Goal: Task Accomplishment & Management: Complete application form

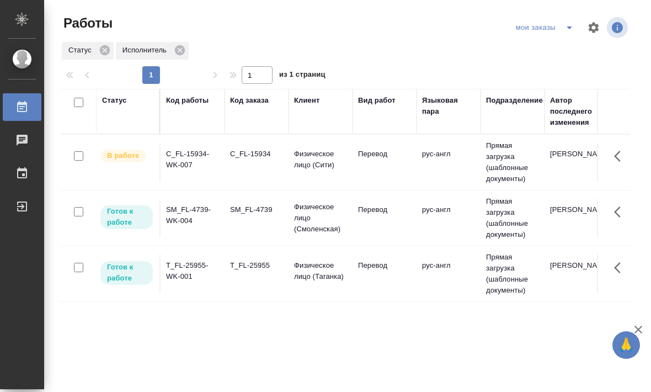
click at [394, 228] on td "Перевод" at bounding box center [385, 218] width 64 height 39
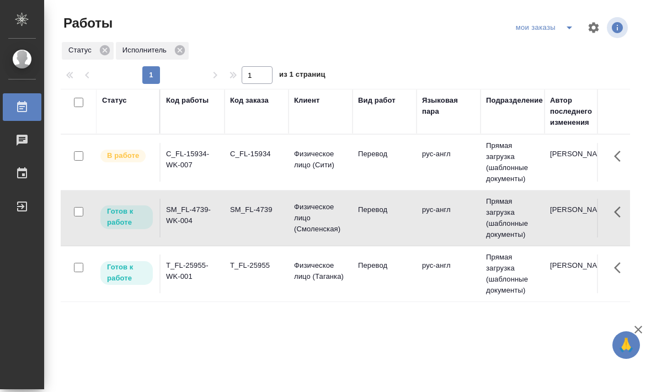
click at [398, 230] on td "Перевод" at bounding box center [385, 218] width 64 height 39
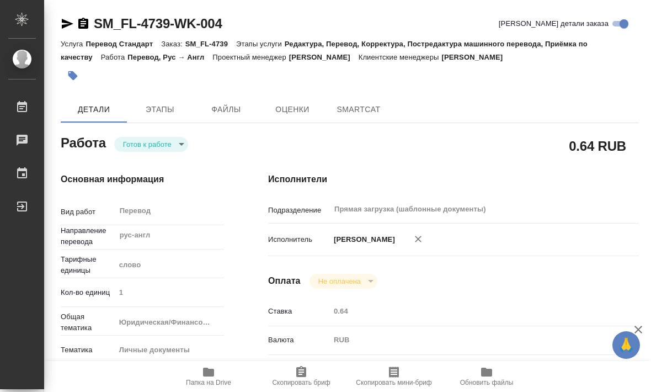
type textarea "x"
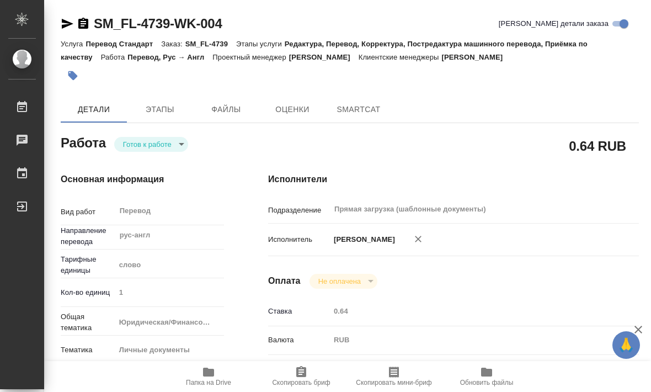
type textarea "x"
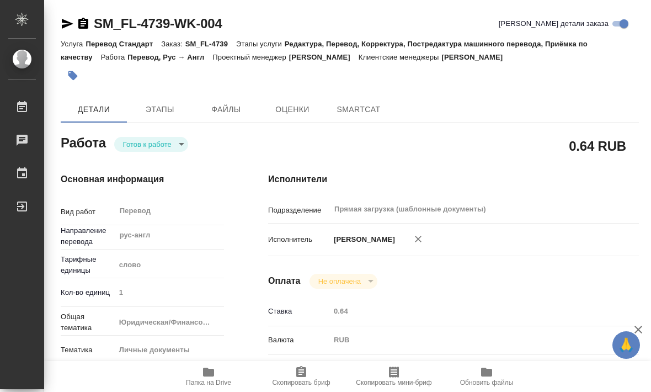
type textarea "x"
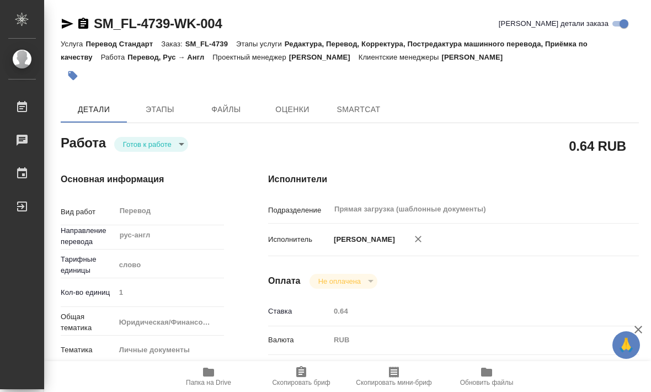
type textarea "x"
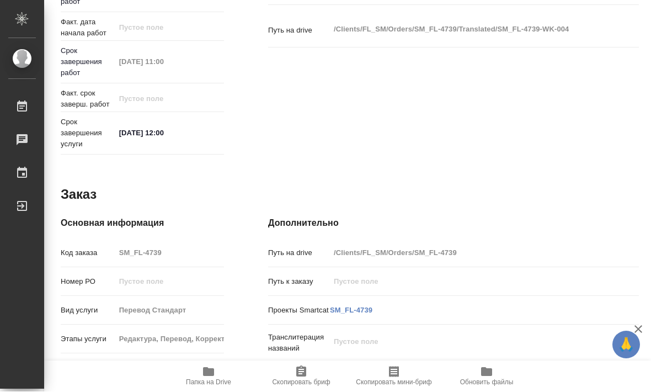
scroll to position [451, 0]
type textarea "x"
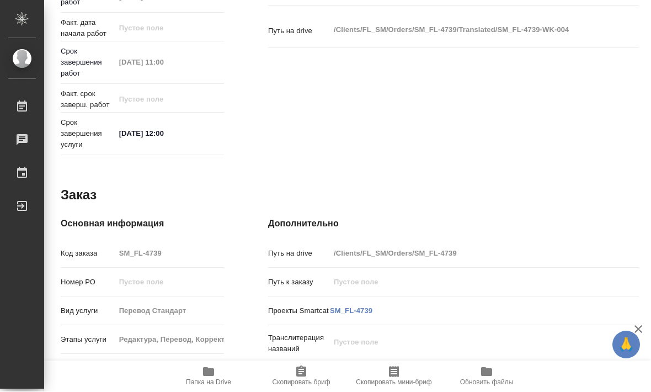
type textarea "x"
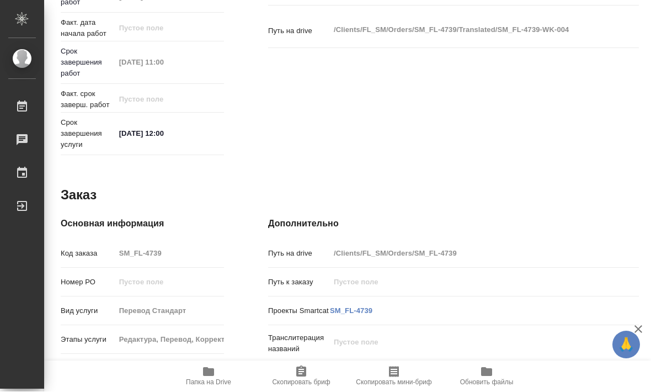
type textarea "x"
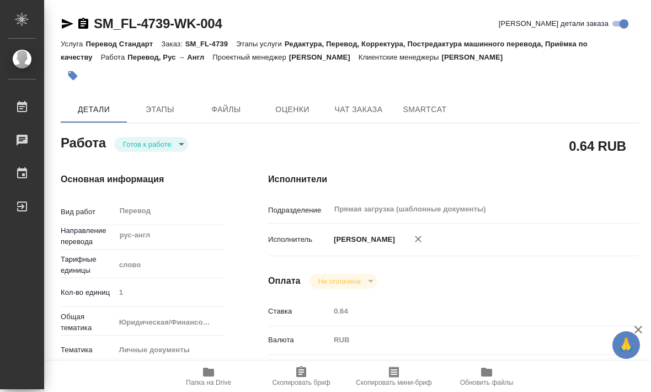
scroll to position [0, 0]
type textarea "x"
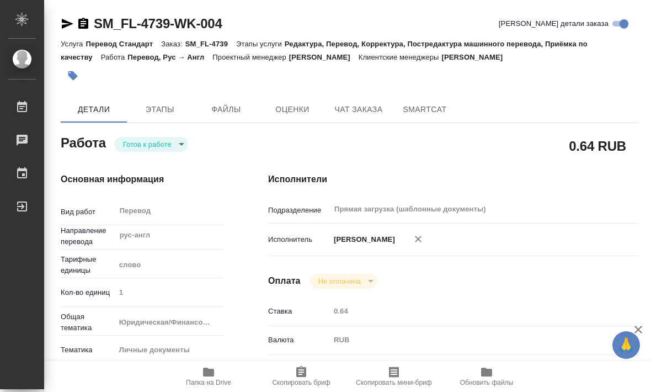
type textarea "x"
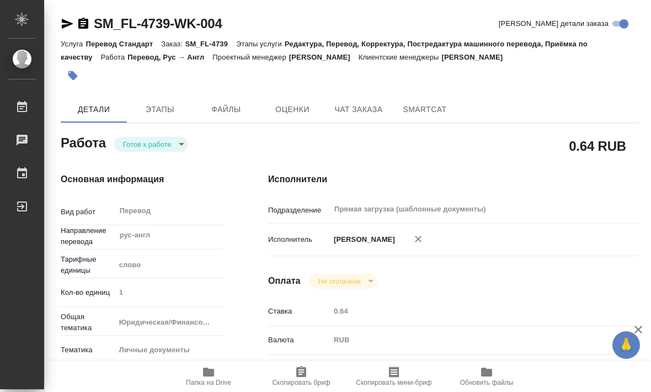
type textarea "x"
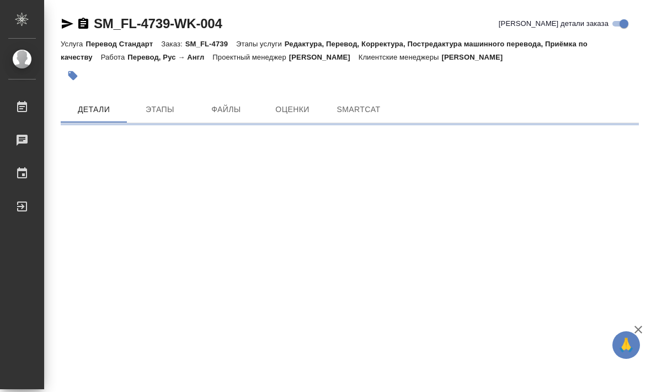
scroll to position [37, 0]
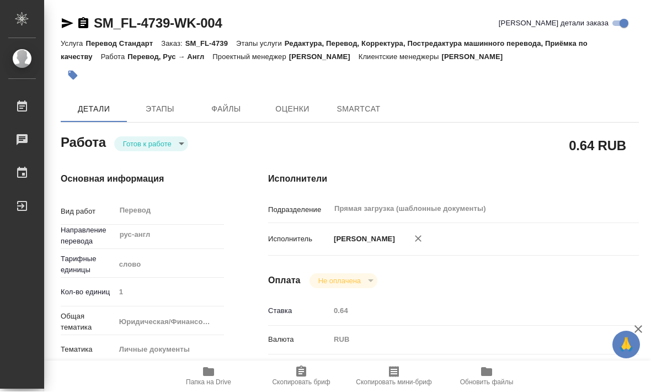
type textarea "x"
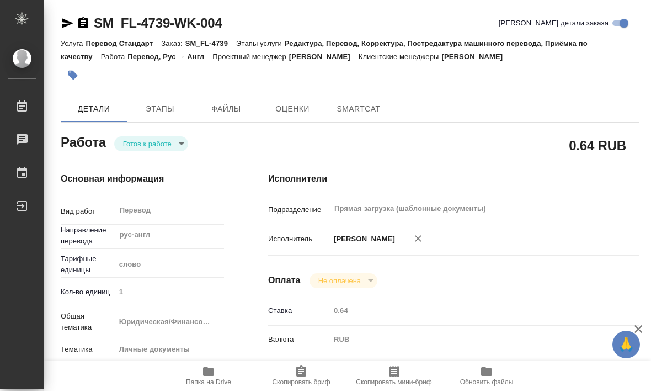
type textarea "x"
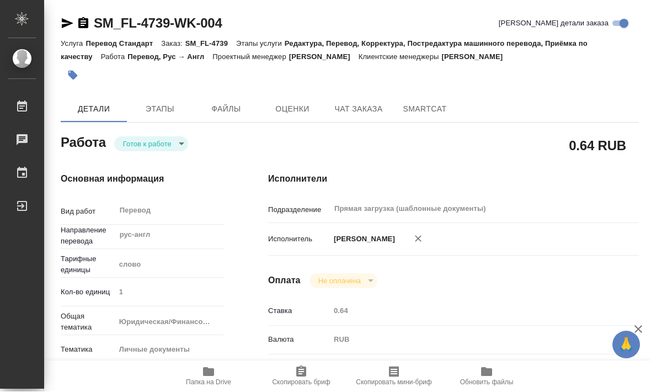
scroll to position [19, 0]
type textarea "x"
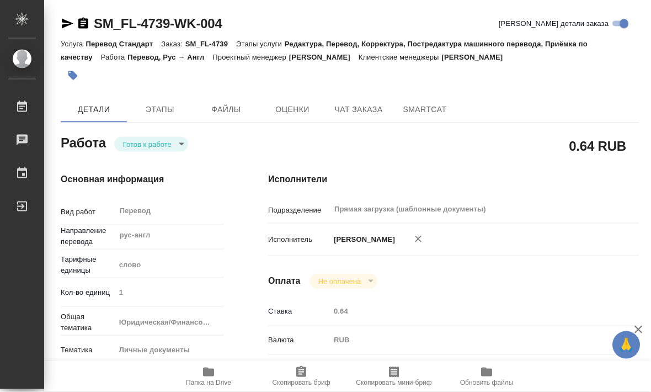
type textarea "x"
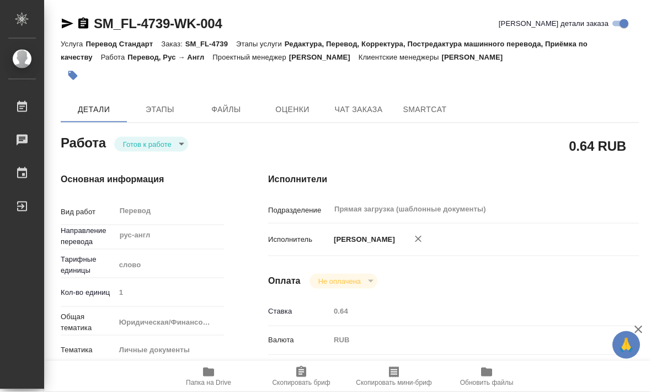
type textarea "x"
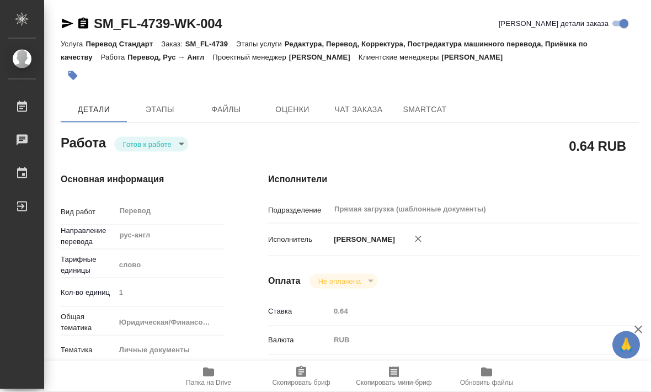
type textarea "x"
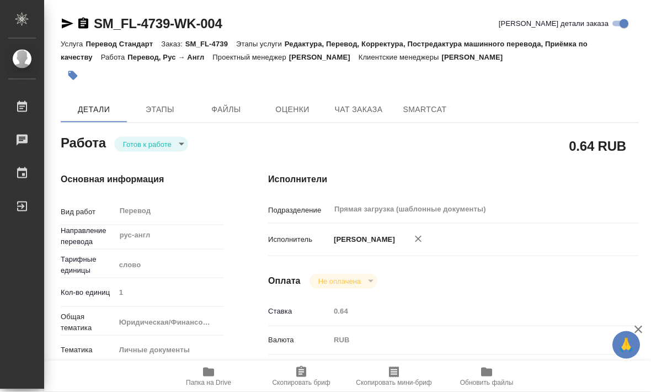
type textarea "x"
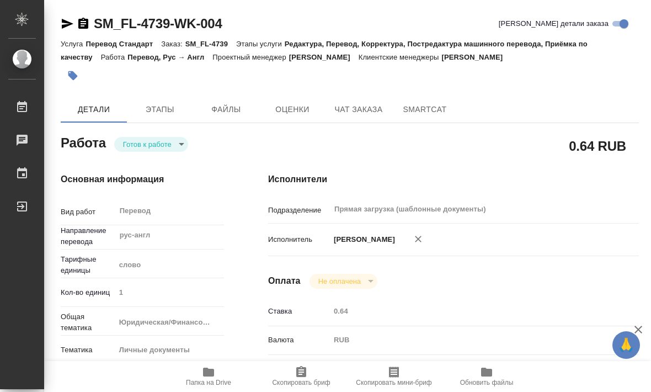
type textarea "x"
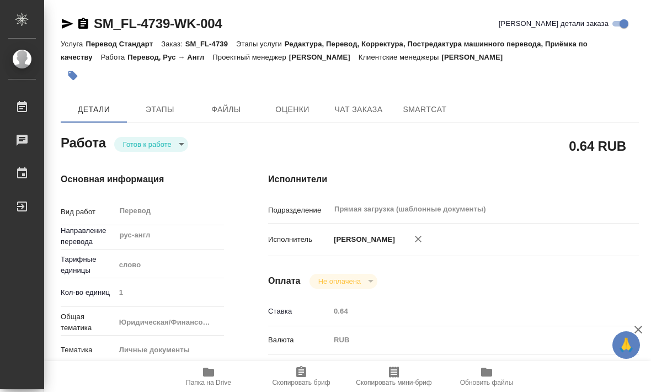
type textarea "x"
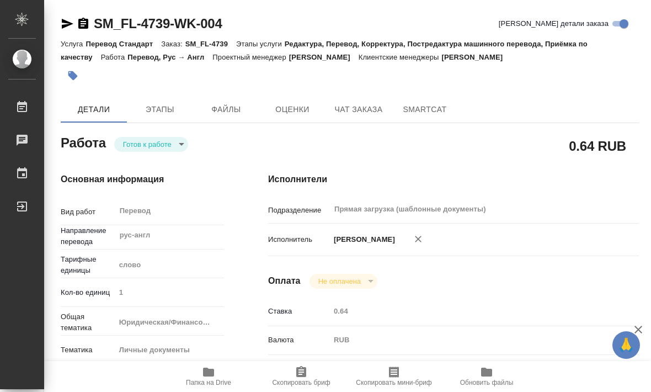
type textarea "x"
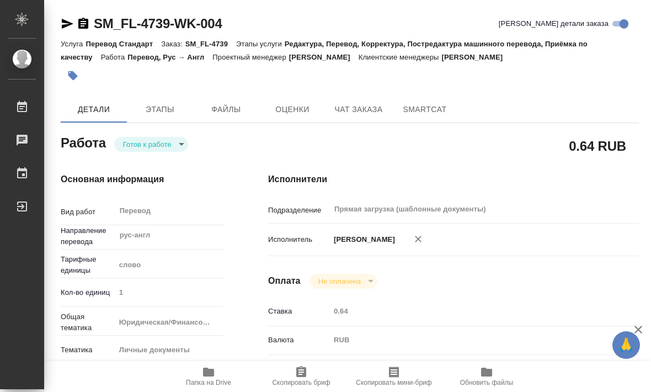
type textarea "x"
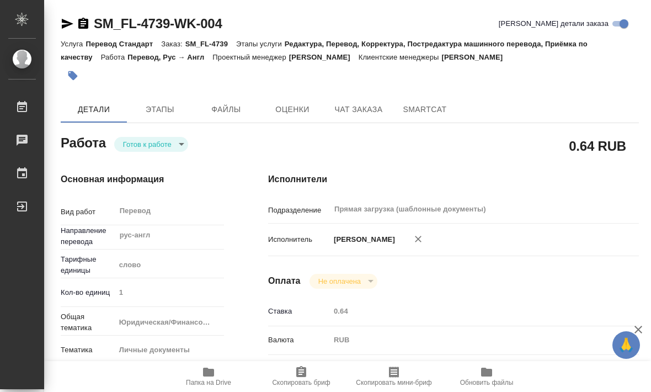
type textarea "x"
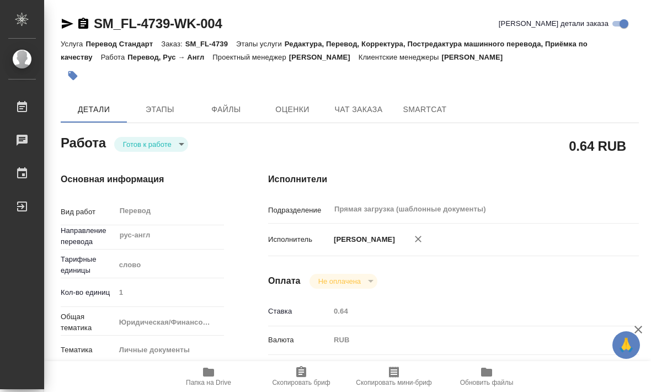
type textarea "x"
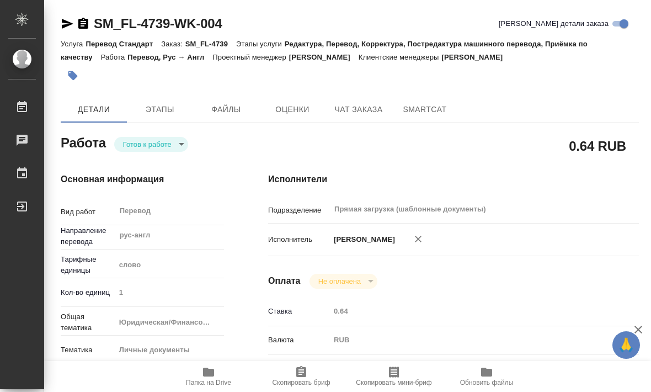
type textarea "x"
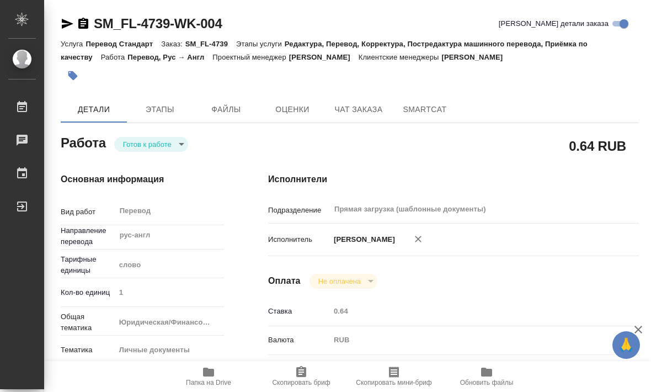
type textarea "x"
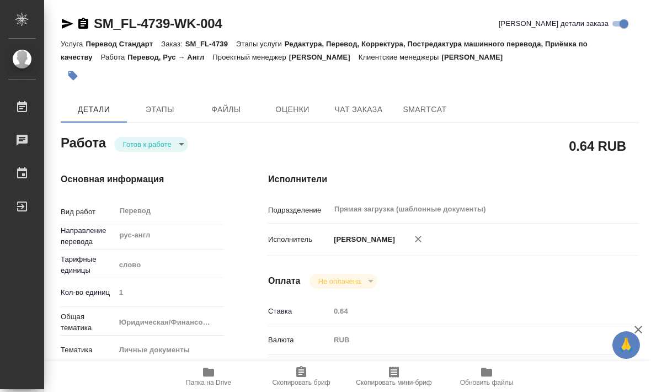
type textarea "x"
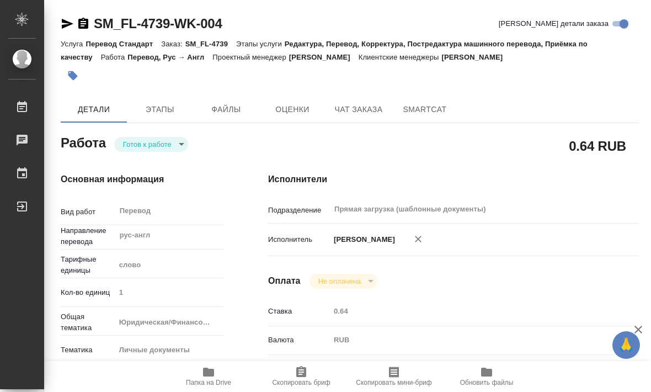
type textarea "x"
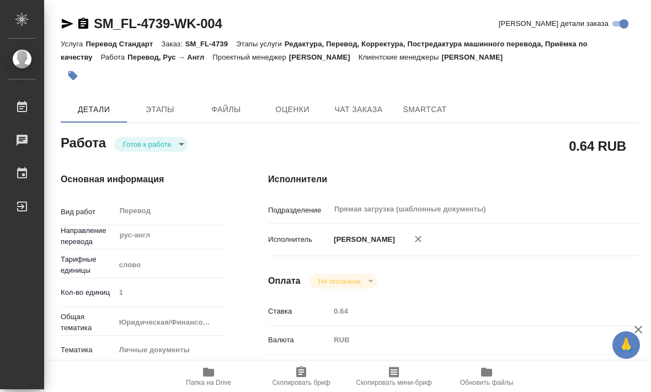
type textarea "x"
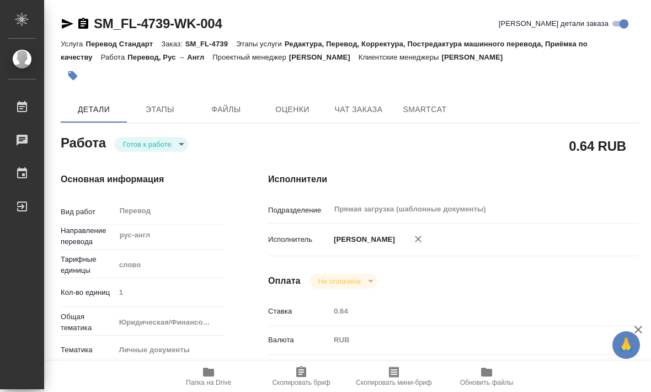
type textarea "x"
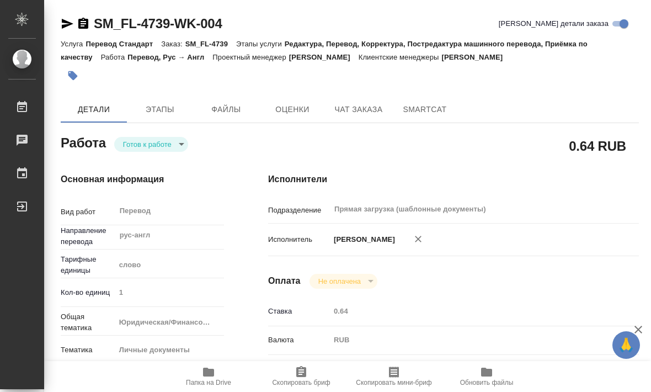
type textarea "x"
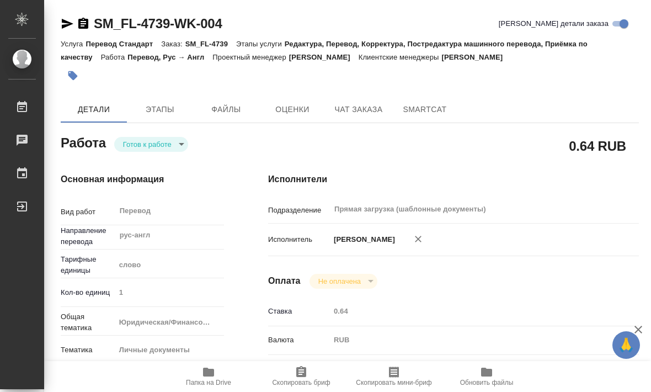
type textarea "x"
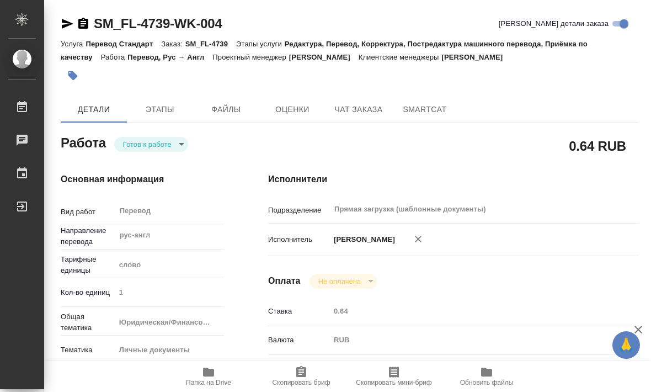
type textarea "x"
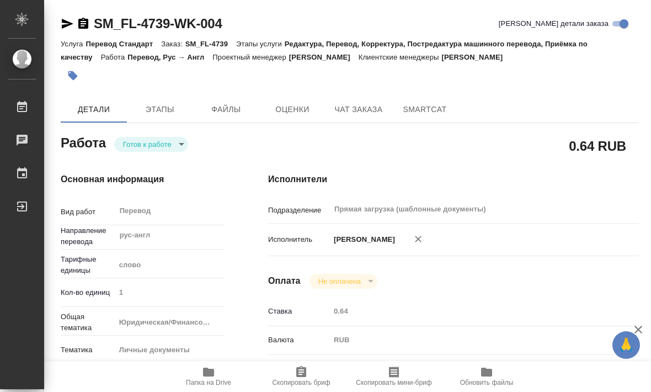
type textarea "x"
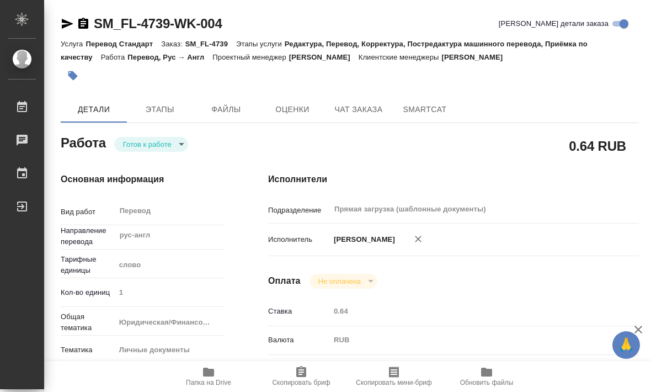
type textarea "x"
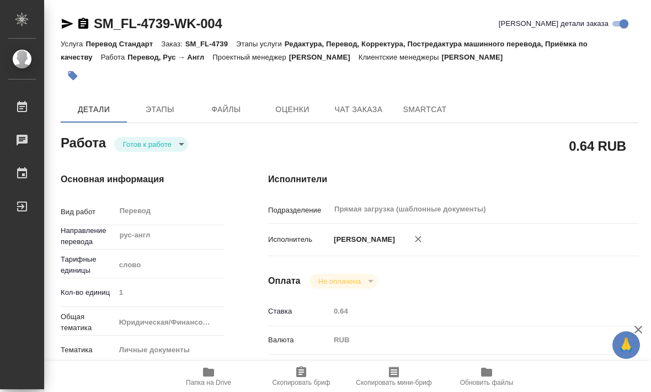
type textarea "x"
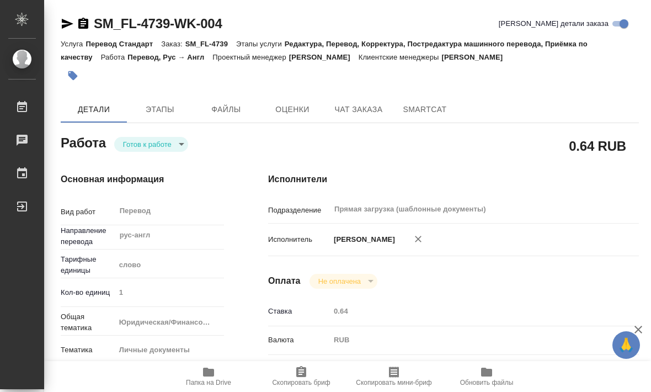
type textarea "x"
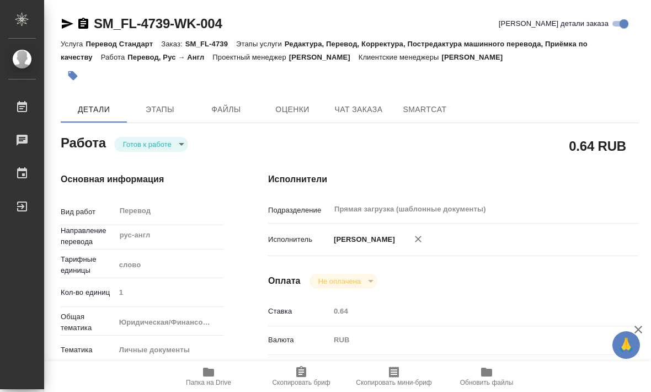
type textarea "x"
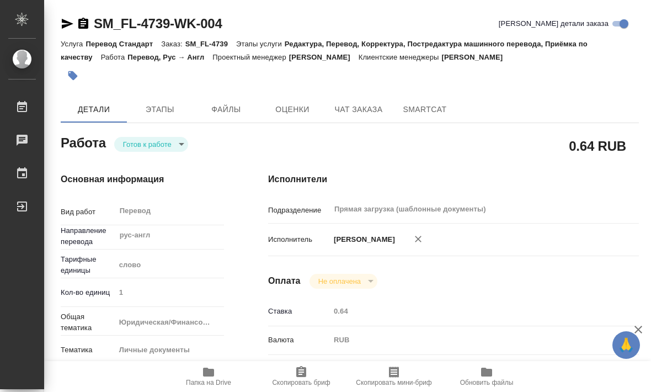
type textarea "x"
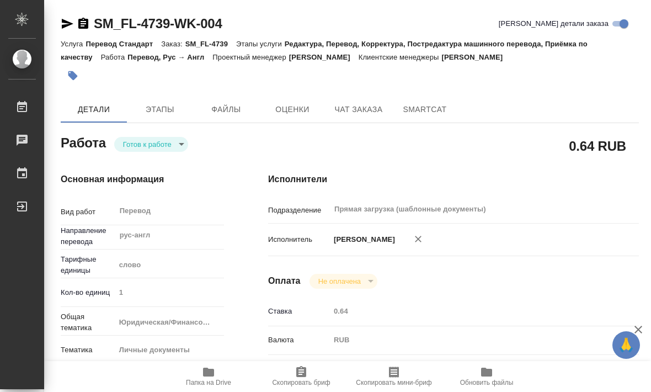
type textarea "x"
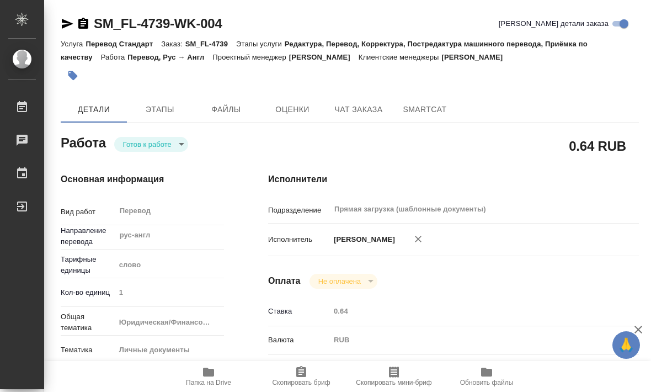
type textarea "x"
click at [22, 107] on div "Работы" at bounding box center [8, 107] width 28 height 17
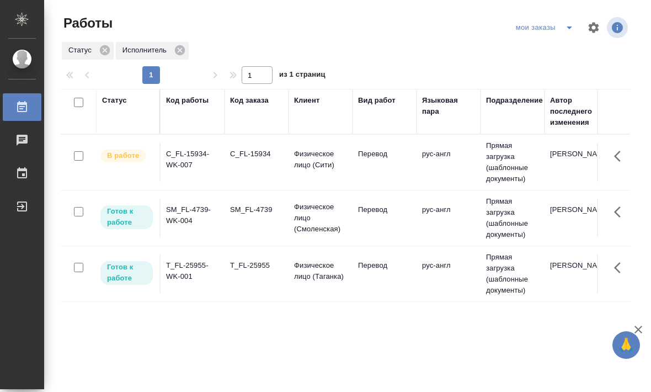
click at [438, 174] on td "рус-англ" at bounding box center [449, 162] width 64 height 39
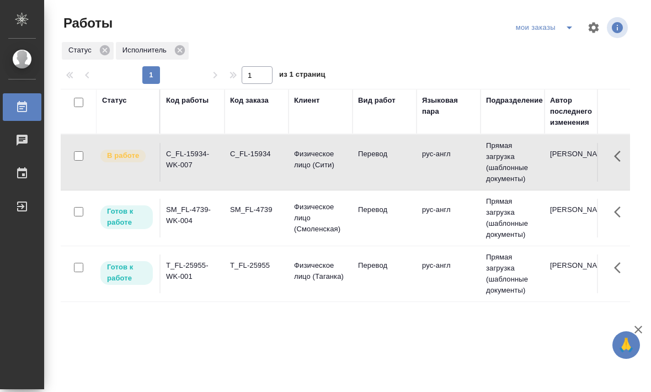
click at [425, 173] on td "рус-англ" at bounding box center [449, 162] width 64 height 39
click at [425, 172] on td "рус-англ" at bounding box center [449, 162] width 64 height 39
click at [410, 174] on td "Перевод" at bounding box center [385, 162] width 64 height 39
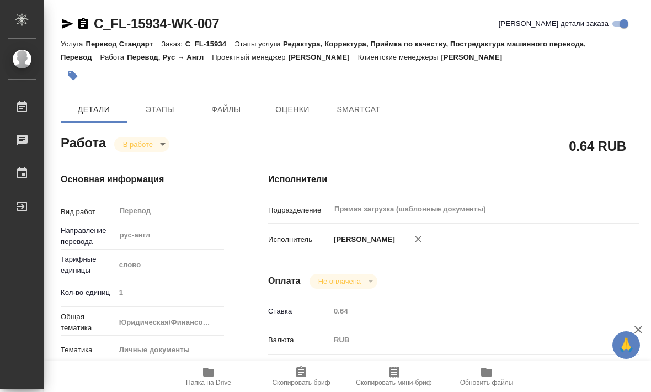
type textarea "x"
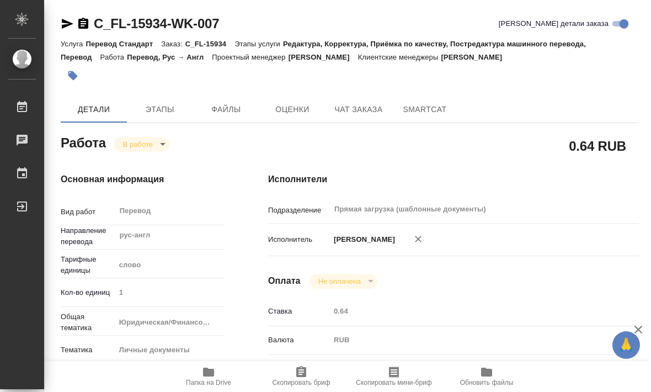
click at [218, 368] on span "Папка на Drive" at bounding box center [208, 375] width 79 height 21
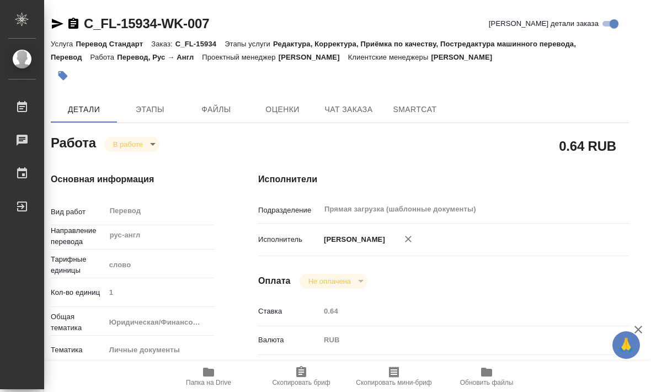
scroll to position [0, 10]
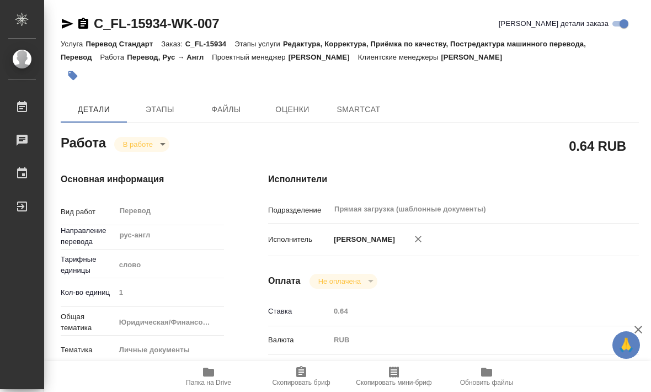
type textarea "x"
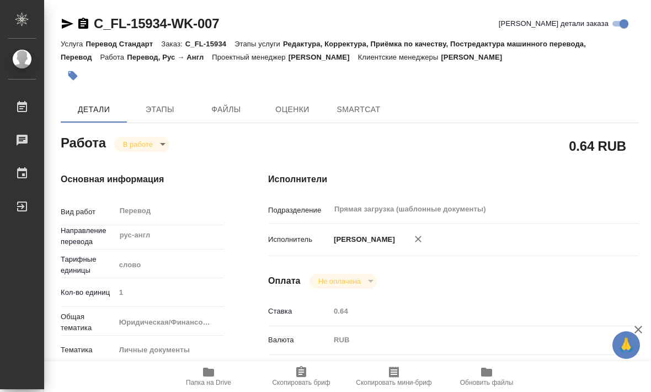
type textarea "x"
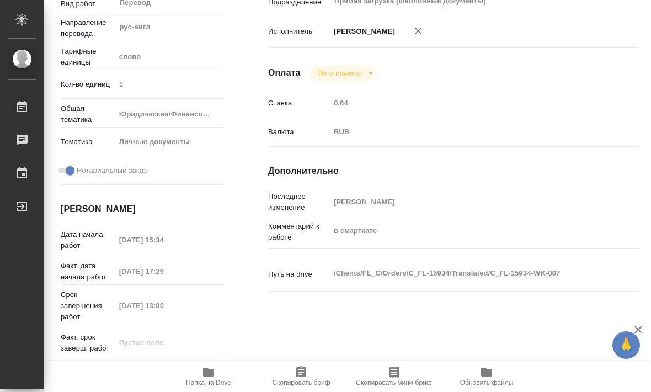
type textarea "x"
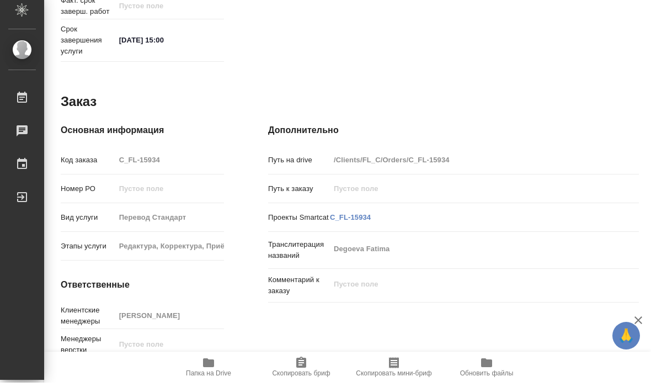
scroll to position [1, 0]
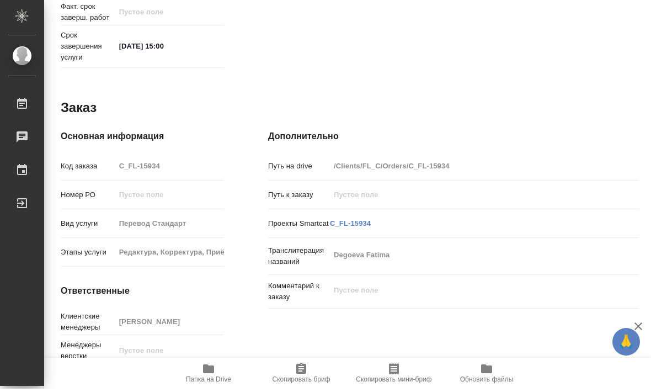
type textarea "x"
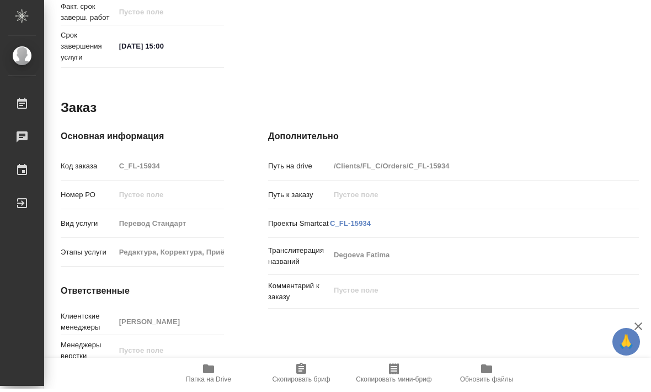
scroll to position [0, 0]
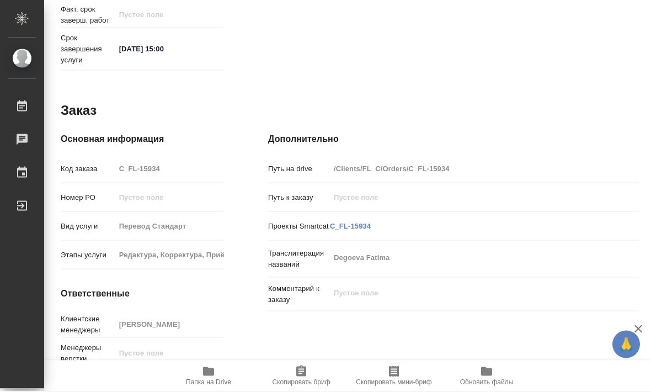
type textarea "x"
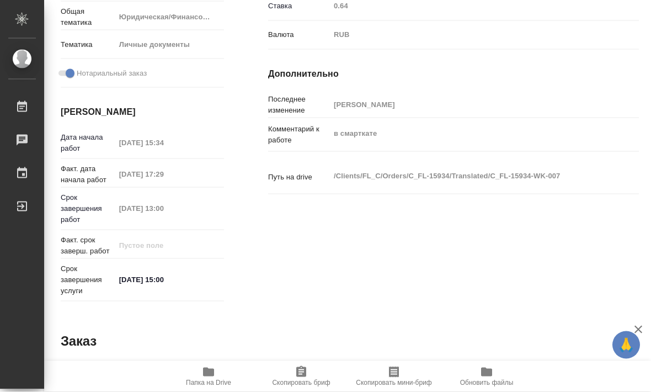
scroll to position [324, -1]
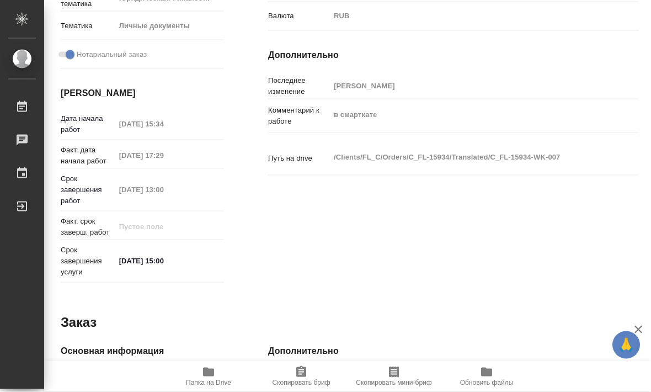
click at [205, 386] on span "Папка на Drive" at bounding box center [208, 383] width 45 height 8
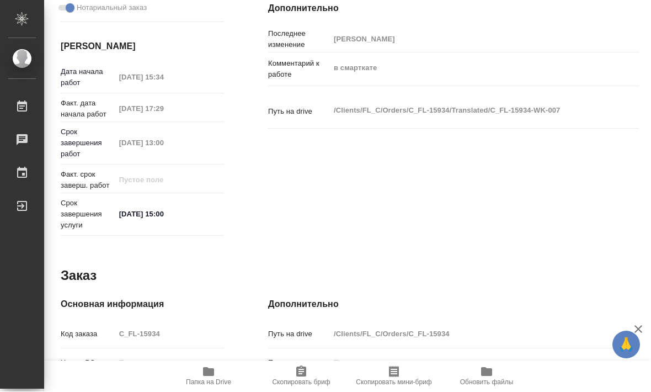
scroll to position [375, 0]
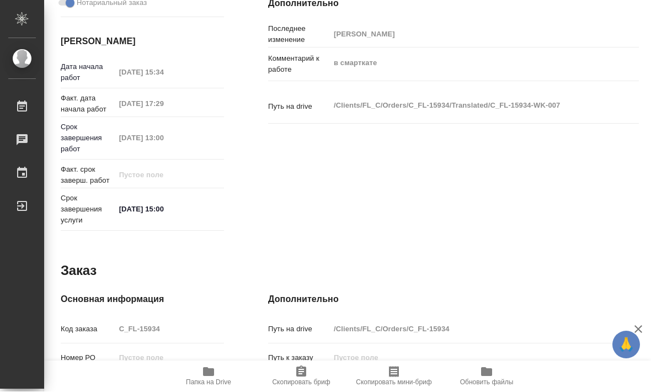
type textarea "x"
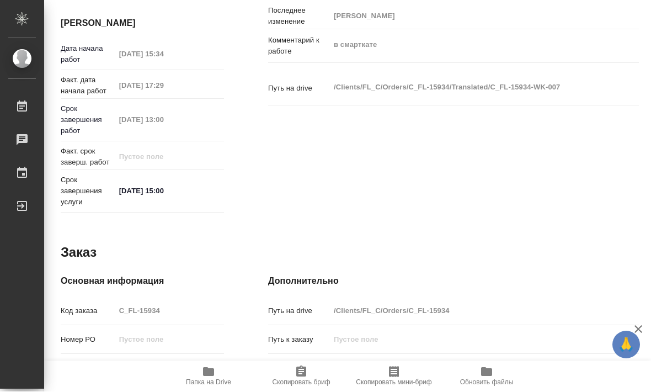
scroll to position [36, 0]
type textarea "x"
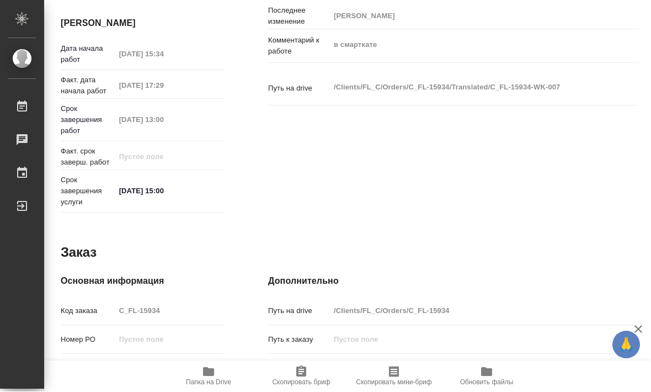
type textarea "x"
